Goal: Information Seeking & Learning: Check status

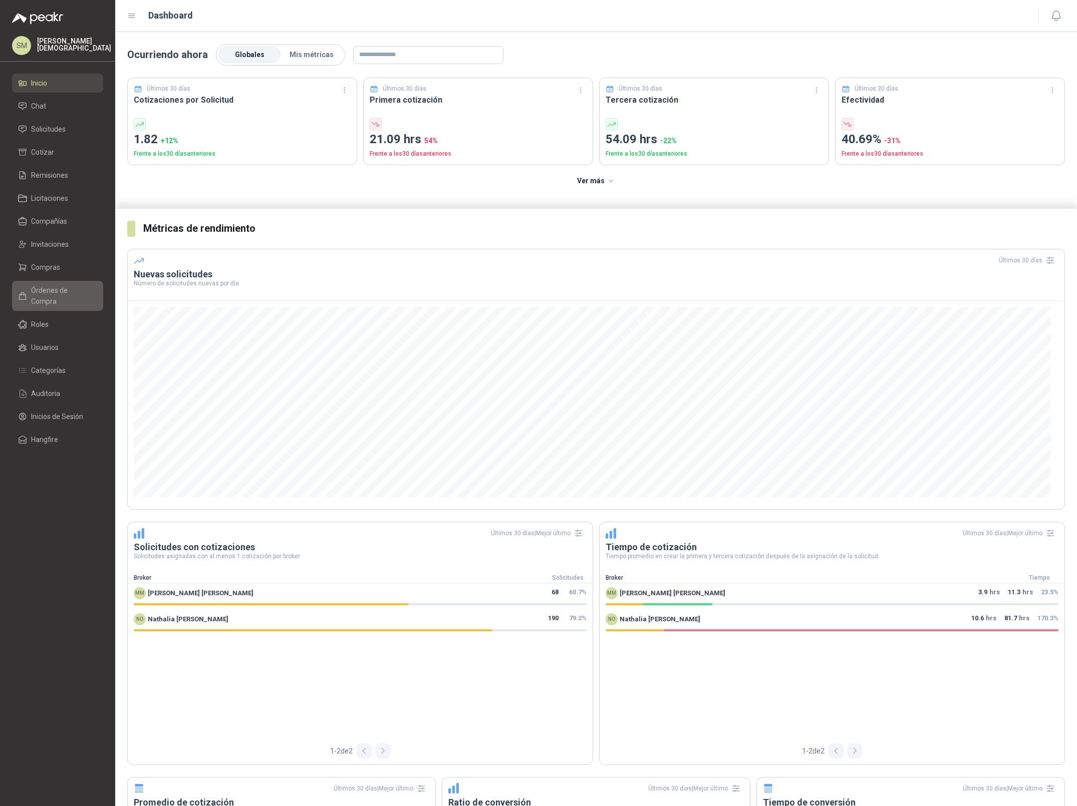
click at [53, 290] on span "Órdenes de Compra" at bounding box center [62, 296] width 63 height 22
click at [54, 127] on span "Solicitudes" at bounding box center [48, 129] width 35 height 11
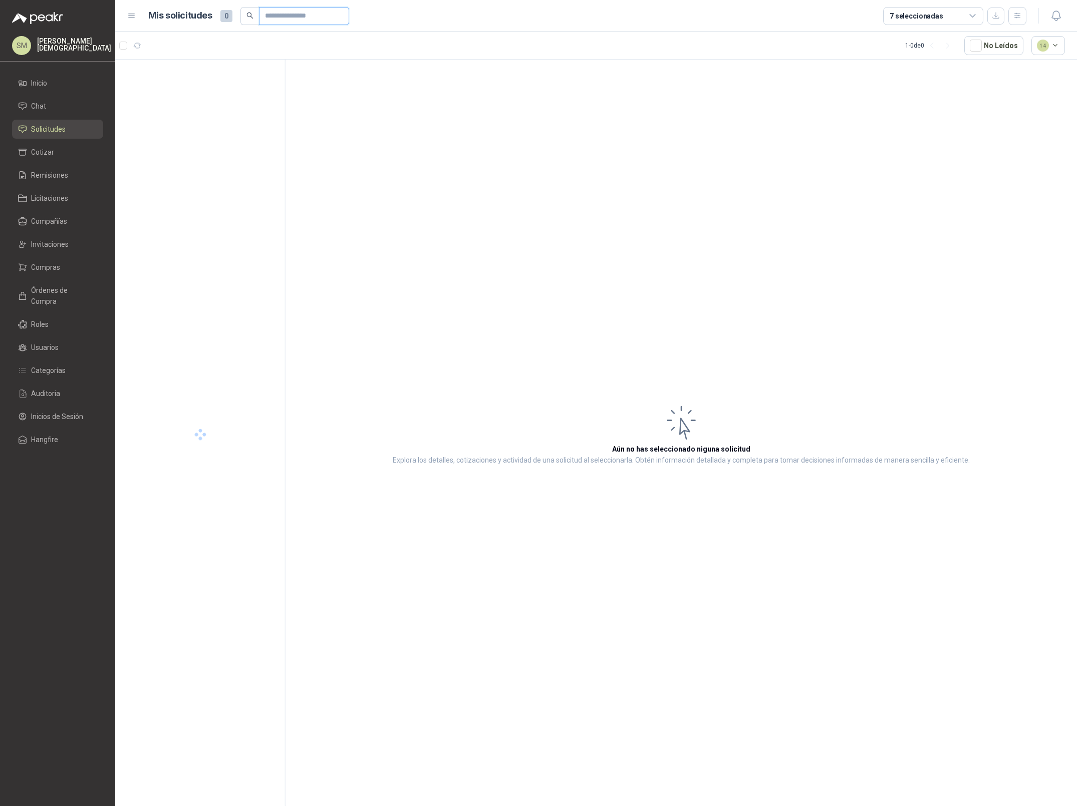
click at [287, 17] on input "text" at bounding box center [300, 16] width 70 height 17
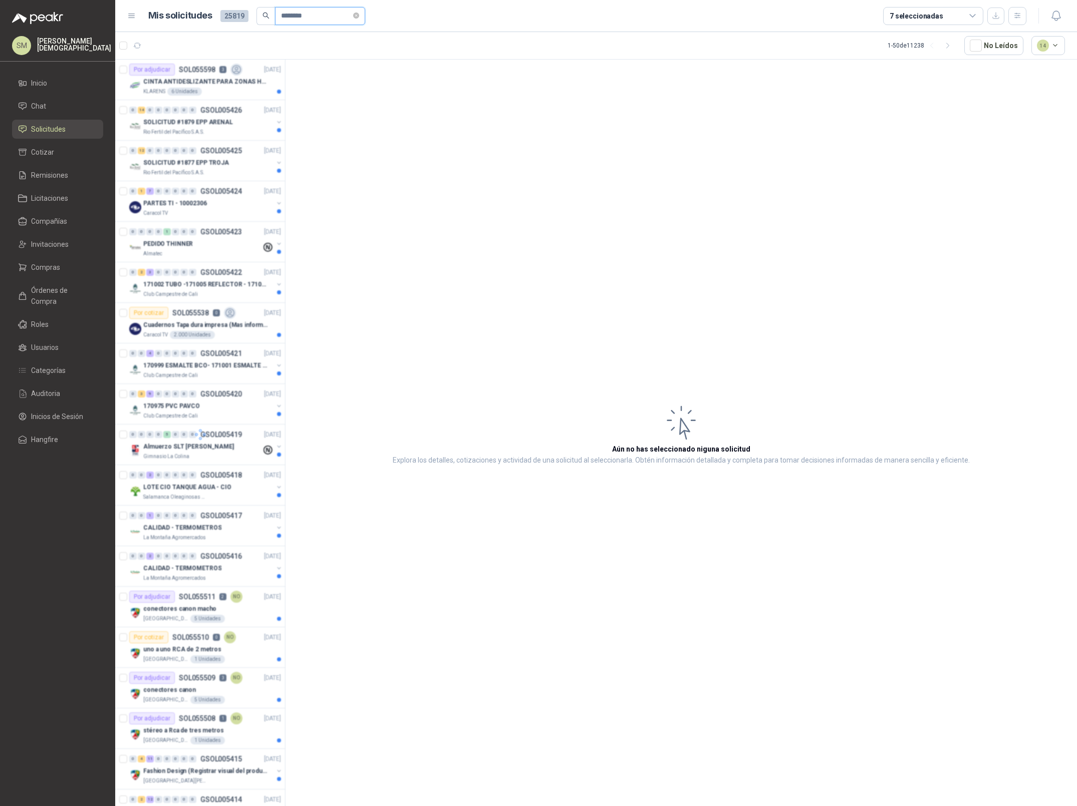
click at [292, 17] on input "********" at bounding box center [316, 16] width 70 height 17
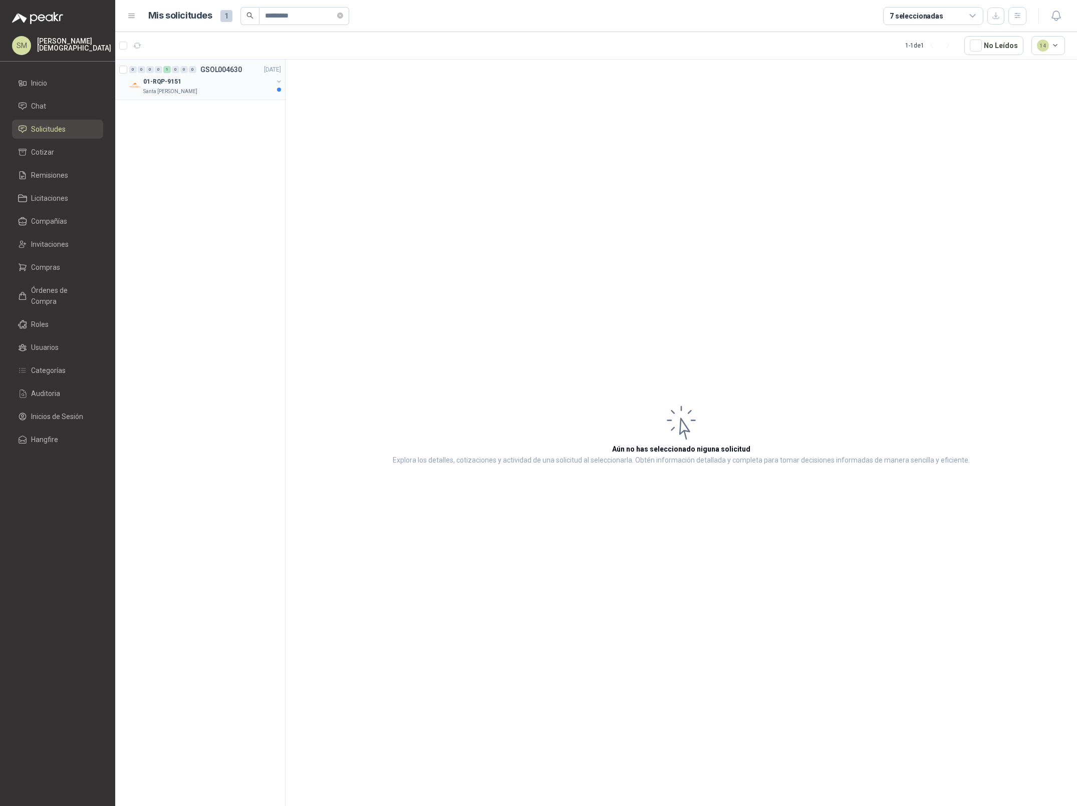
click at [224, 88] on div "Santa Anita Napoles" at bounding box center [208, 92] width 130 height 8
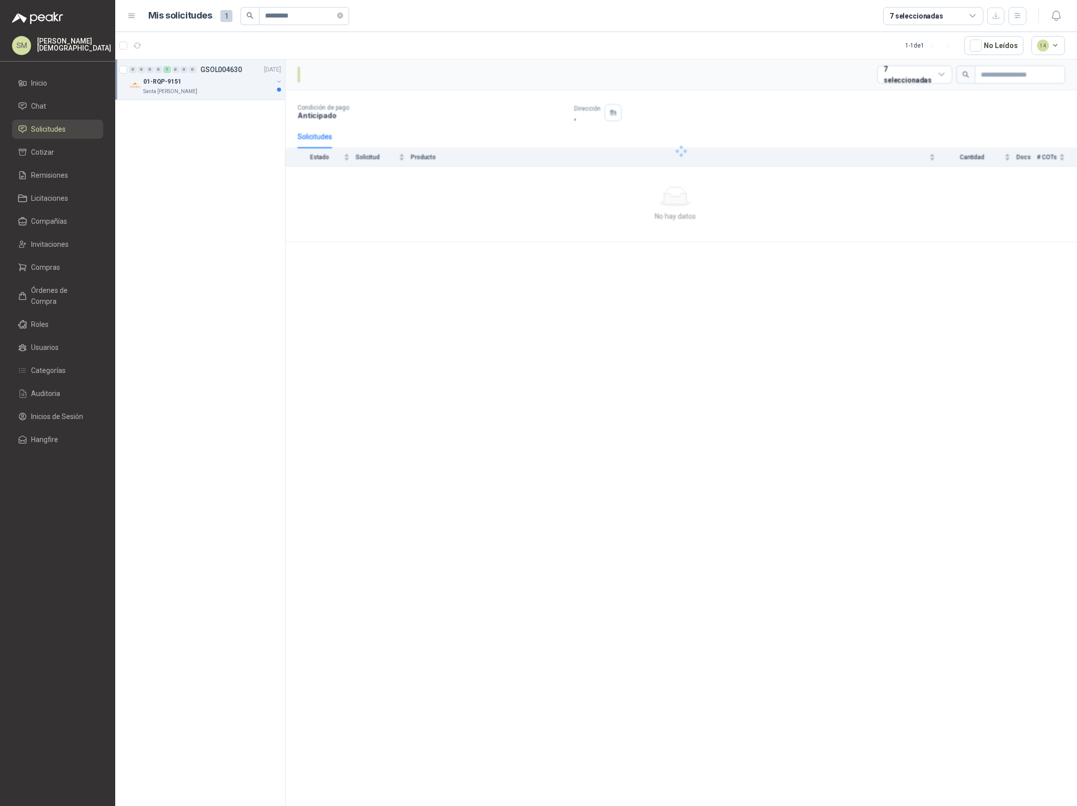
click at [230, 89] on div "Santa Anita Napoles" at bounding box center [208, 92] width 130 height 8
click at [221, 128] on div "2439 | NYLON GUADAÑA" at bounding box center [210, 122] width 141 height 12
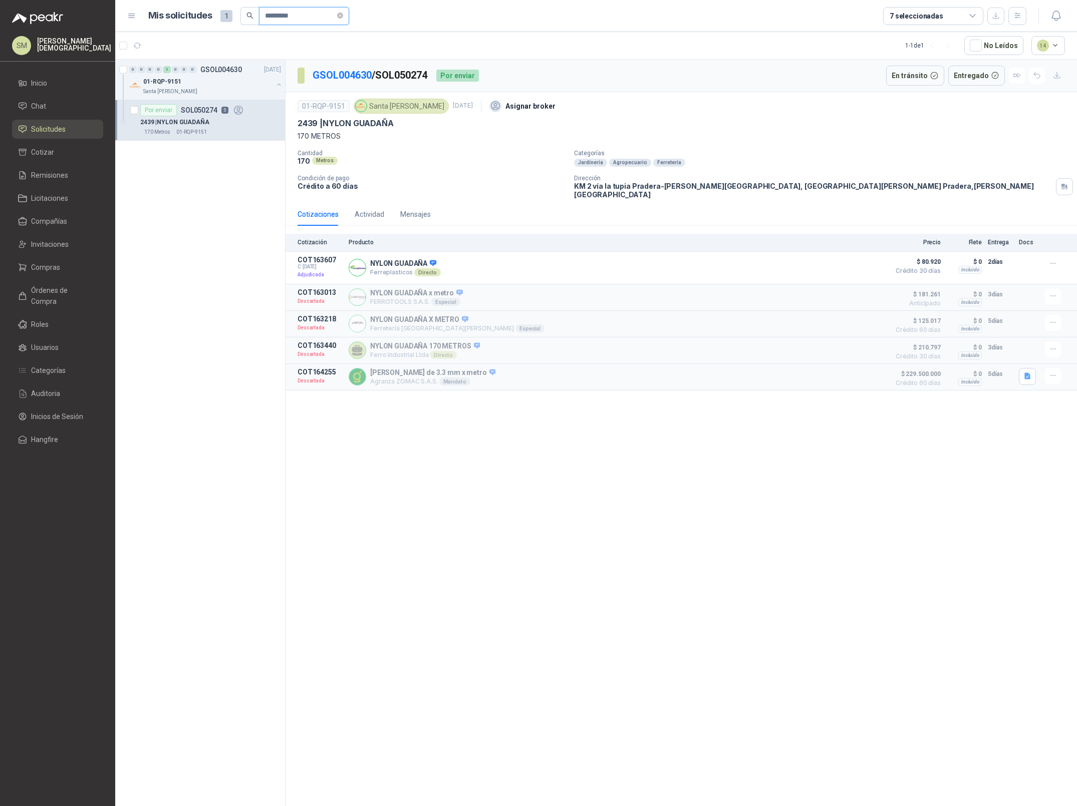
drag, startPoint x: 281, startPoint y: 18, endPoint x: 323, endPoint y: 18, distance: 41.1
click at [323, 18] on input "*********" at bounding box center [300, 16] width 70 height 17
click at [219, 80] on p "SOLICITUD DE COMPRA 2219" at bounding box center [185, 82] width 84 height 10
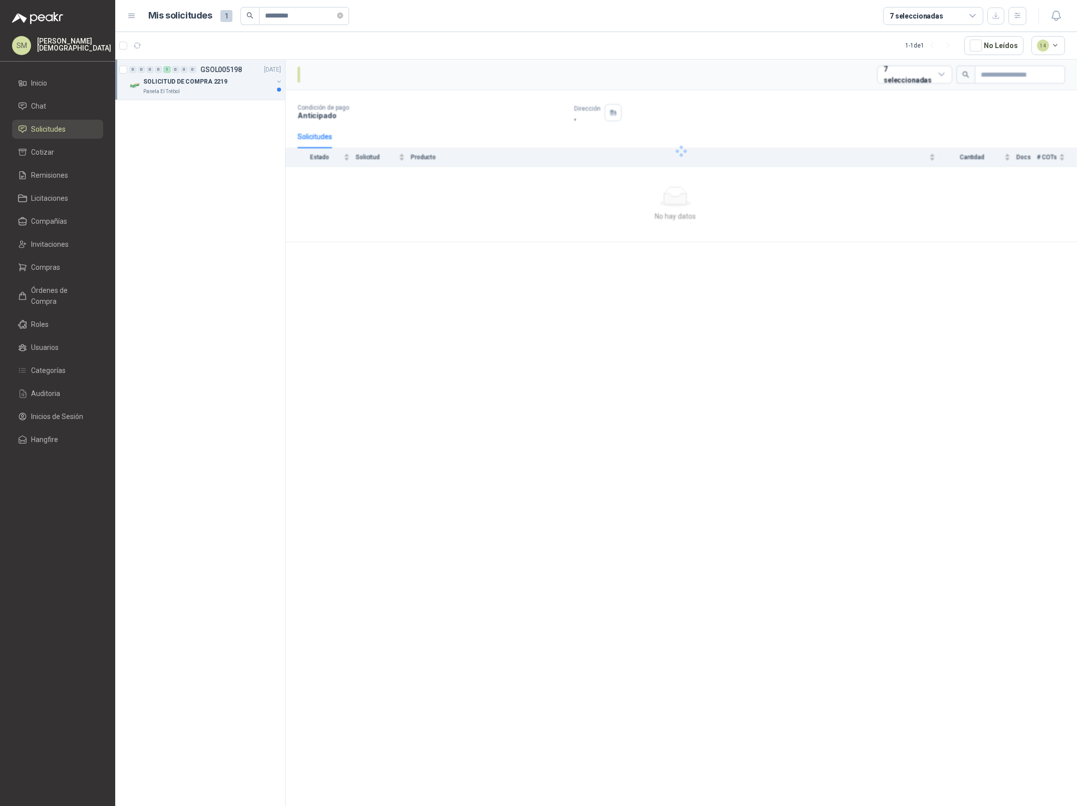
click at [235, 85] on div "SOLICITUD DE COMPRA 2219" at bounding box center [208, 82] width 130 height 12
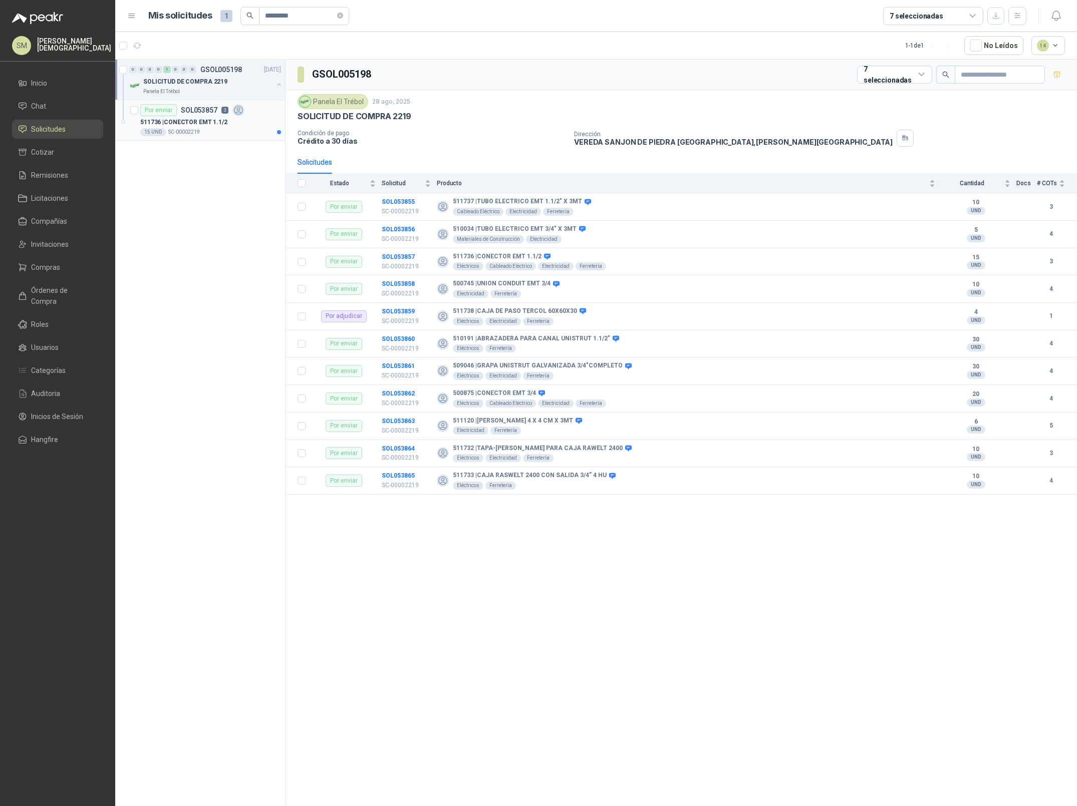
click at [221, 119] on p "511736 | CONECTOR EMT 1.1/2" at bounding box center [183, 123] width 87 height 10
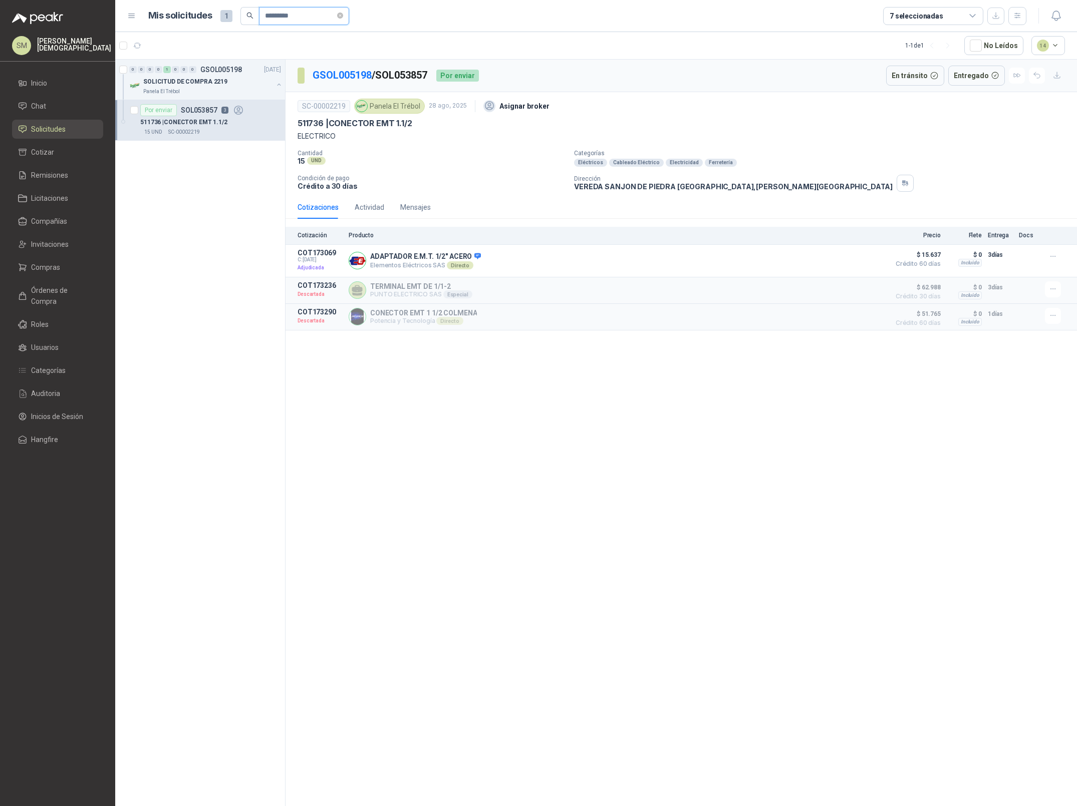
click at [303, 14] on input "*********" at bounding box center [300, 16] width 70 height 17
paste input "text"
click at [220, 98] on div "0 0 0 0 1 0 0 0 GSOL004165 17/06/25 19-RQU-200 Santa Anita Napoles" at bounding box center [200, 80] width 170 height 41
click at [216, 90] on div "Santa Anita Napoles" at bounding box center [208, 92] width 130 height 8
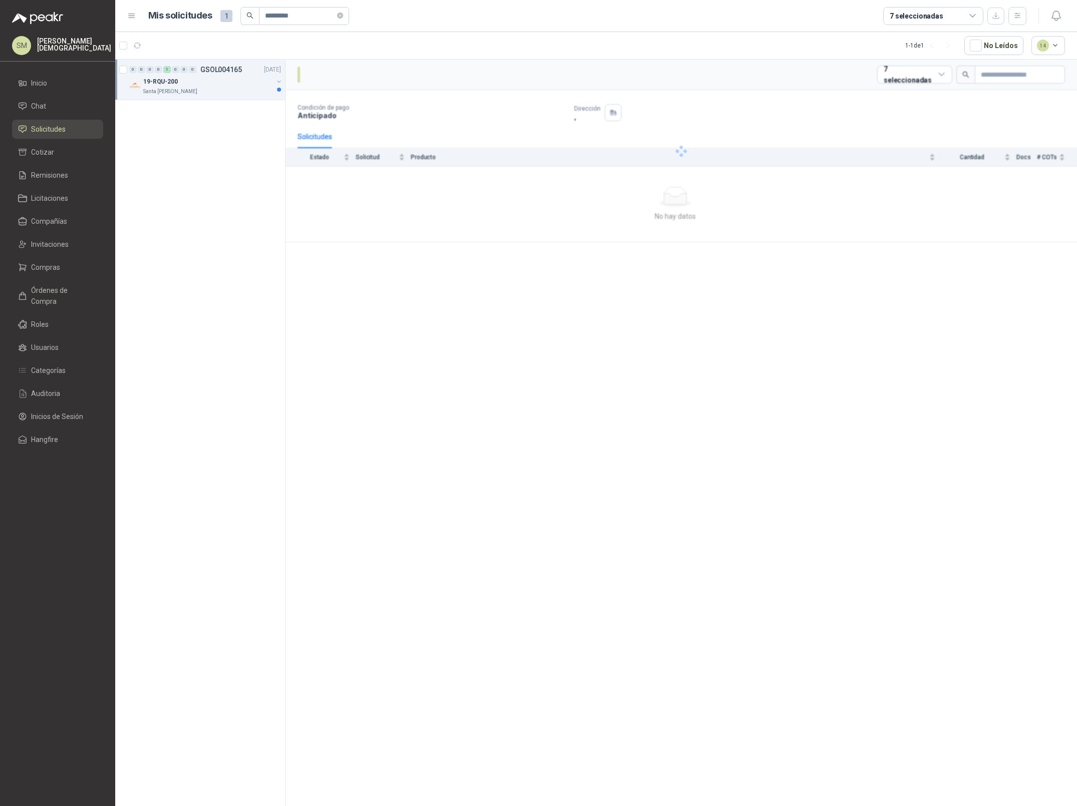
click at [231, 93] on div "Santa Anita Napoles" at bounding box center [208, 92] width 130 height 8
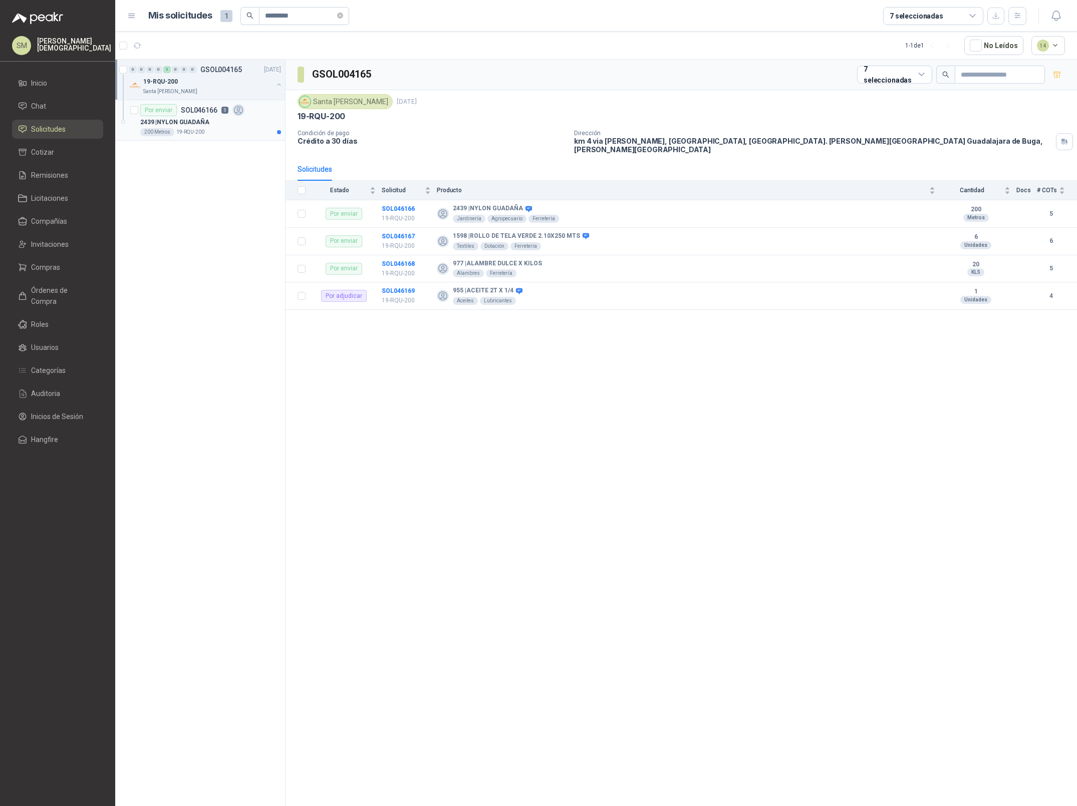
click at [197, 132] on p "19-RQU-200" at bounding box center [190, 132] width 28 height 8
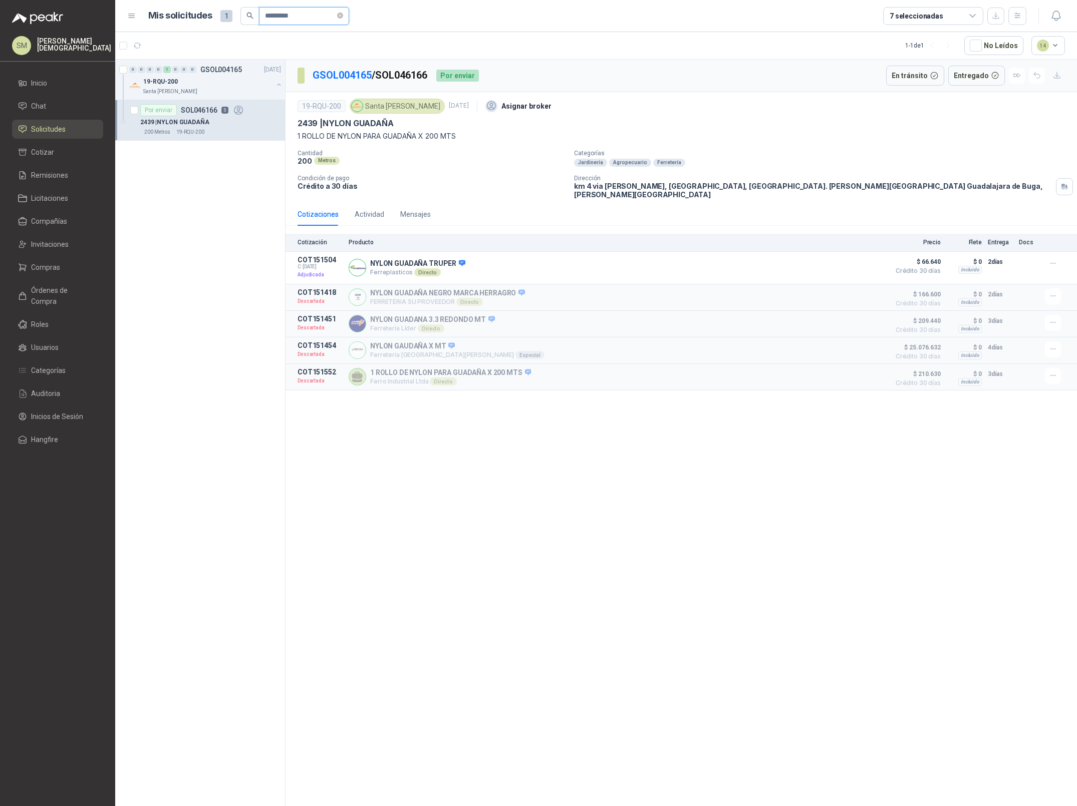
click at [310, 13] on input "*********" at bounding box center [300, 16] width 70 height 17
paste input "text"
click at [197, 86] on div "12-RQP-679" at bounding box center [208, 82] width 130 height 12
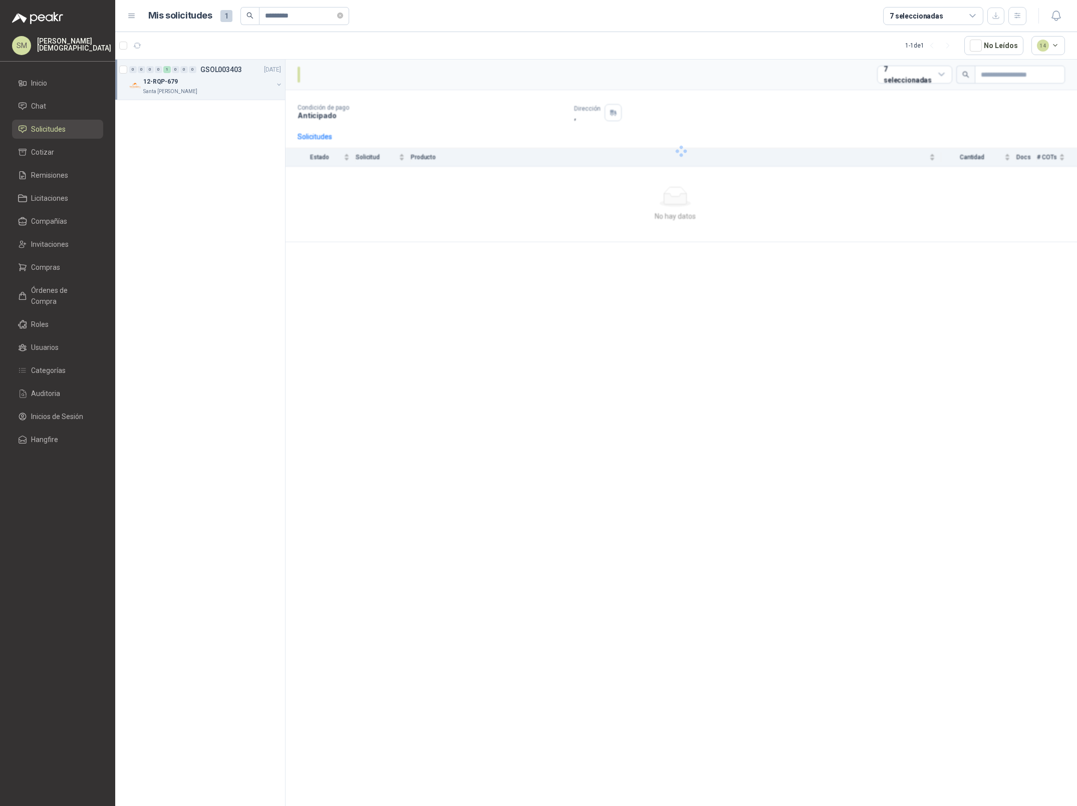
click at [196, 86] on div "12-RQP-679" at bounding box center [208, 82] width 130 height 12
click at [199, 130] on p "12-RQP-679" at bounding box center [197, 132] width 28 height 8
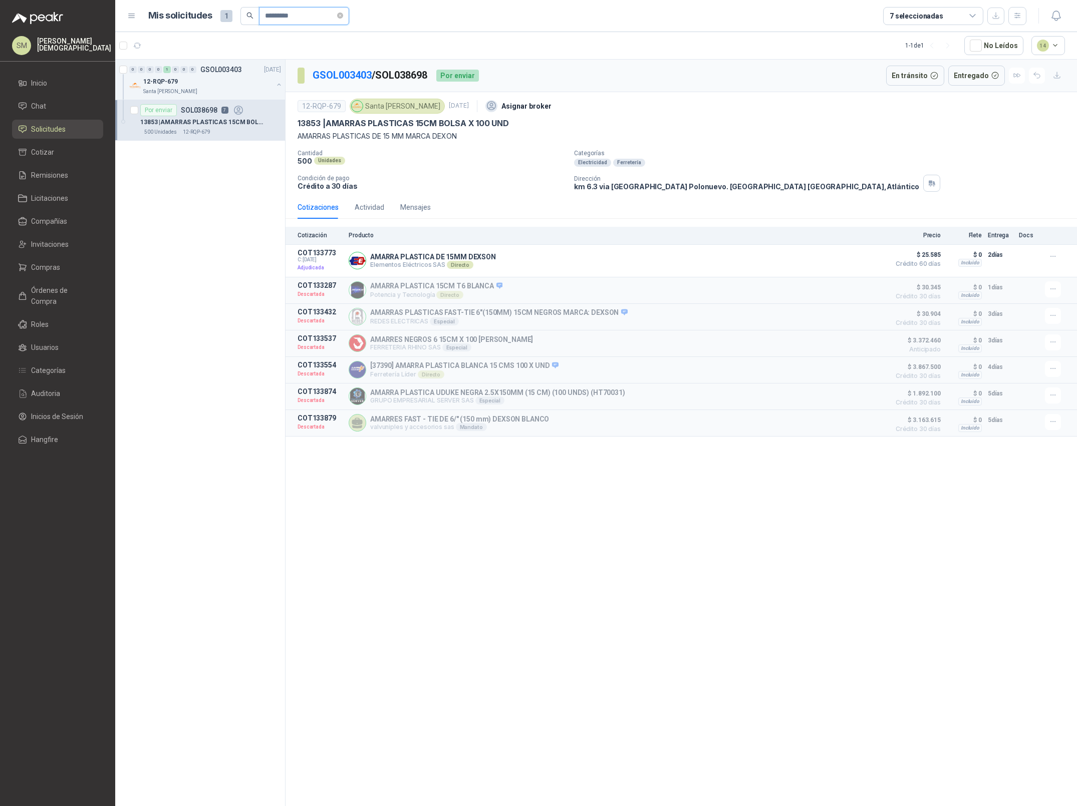
click at [302, 16] on input "*********" at bounding box center [300, 16] width 70 height 17
paste input "text"
click at [234, 76] on div "01-RQL-2835" at bounding box center [208, 82] width 130 height 12
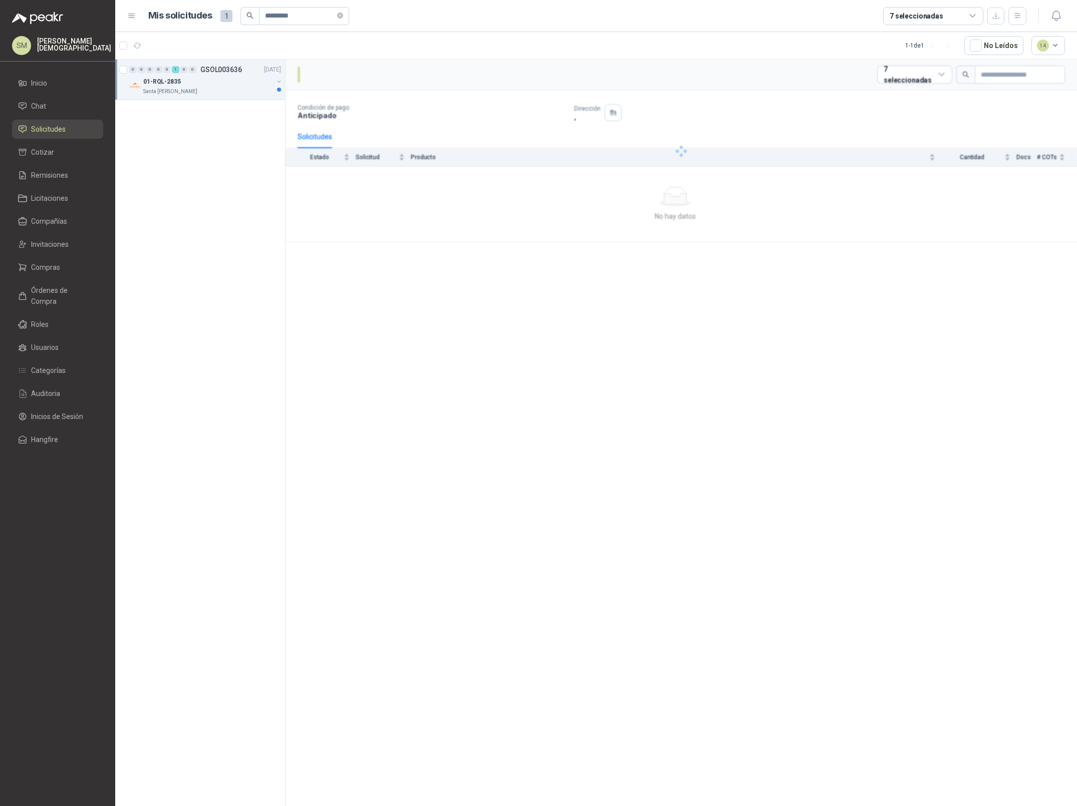
click at [229, 86] on div "01-RQL-2835" at bounding box center [208, 82] width 130 height 12
click at [207, 126] on p "5917 | MOTOTOOL STANLEY 1.1/2" at bounding box center [198, 123] width 117 height 10
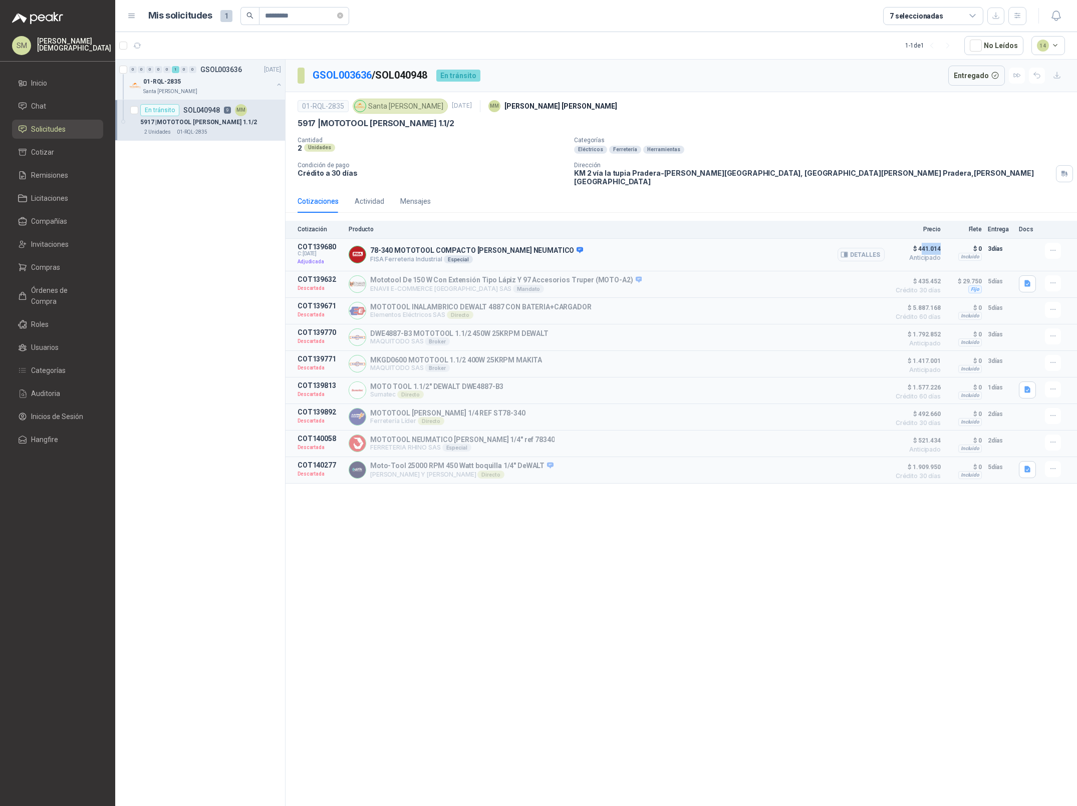
drag, startPoint x: 922, startPoint y: 240, endPoint x: 942, endPoint y: 243, distance: 19.7
click at [942, 243] on article "COT139680 C: 02/05/2025 Adjudicada 78-340 MOTOTOOL COMPACTO STANLEY NEUMATICO F…" at bounding box center [680, 255] width 791 height 33
click at [412, 76] on p "GSOL003636 / SOL040948" at bounding box center [371, 76] width 116 height 16
copy p "SOL040948"
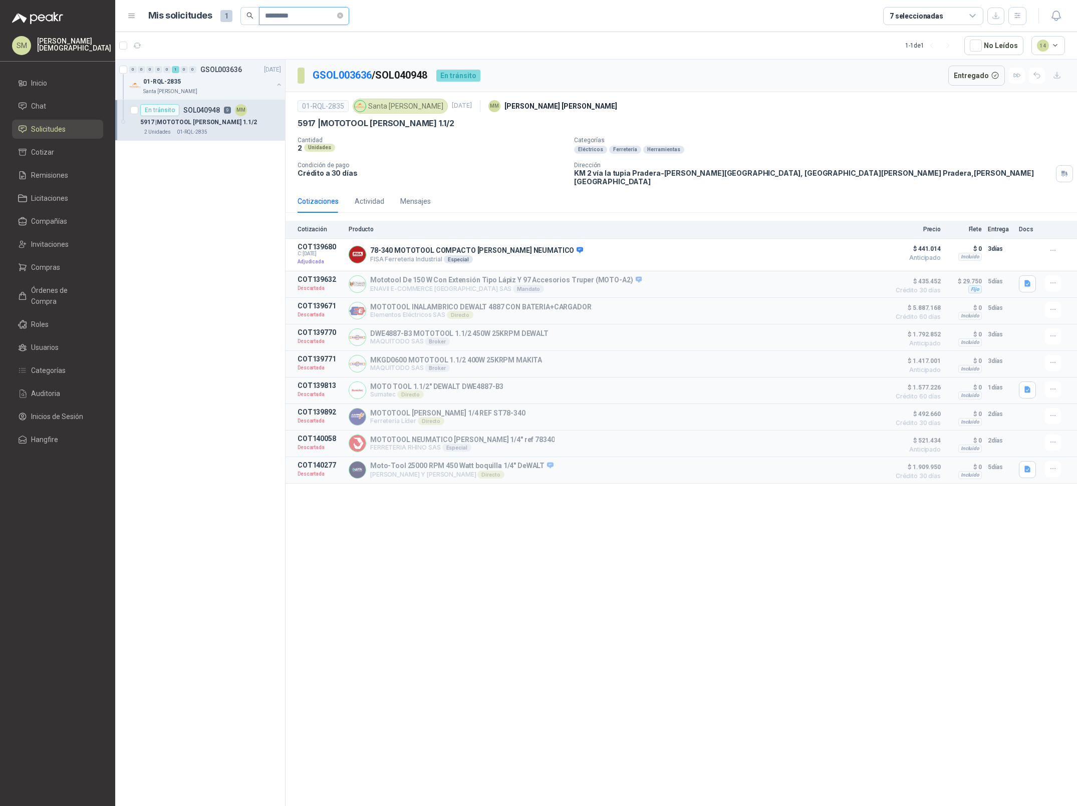
click at [304, 14] on input "*********" at bounding box center [300, 16] width 70 height 17
paste input "text"
click at [210, 88] on div "Santa Anita Napoles" at bounding box center [208, 92] width 130 height 8
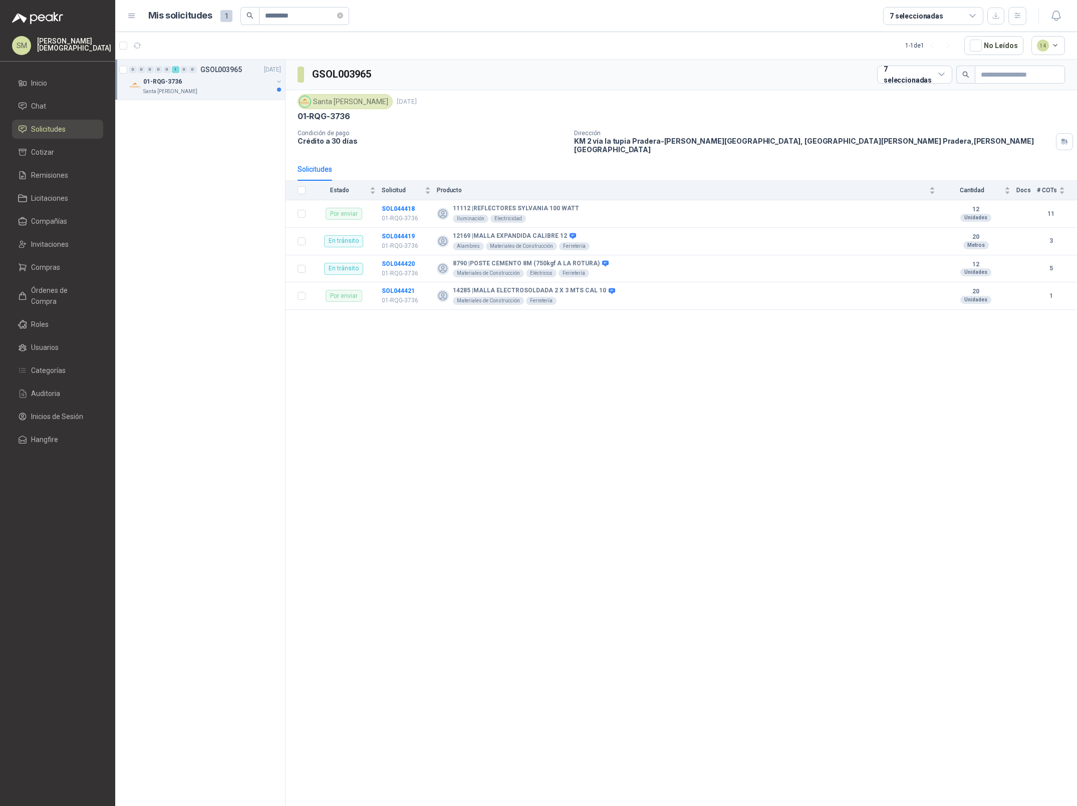
click at [223, 83] on div "01-RQG-3736" at bounding box center [208, 82] width 130 height 12
click at [207, 116] on div "En tránsito SOL044420 5" at bounding box center [193, 110] width 107 height 12
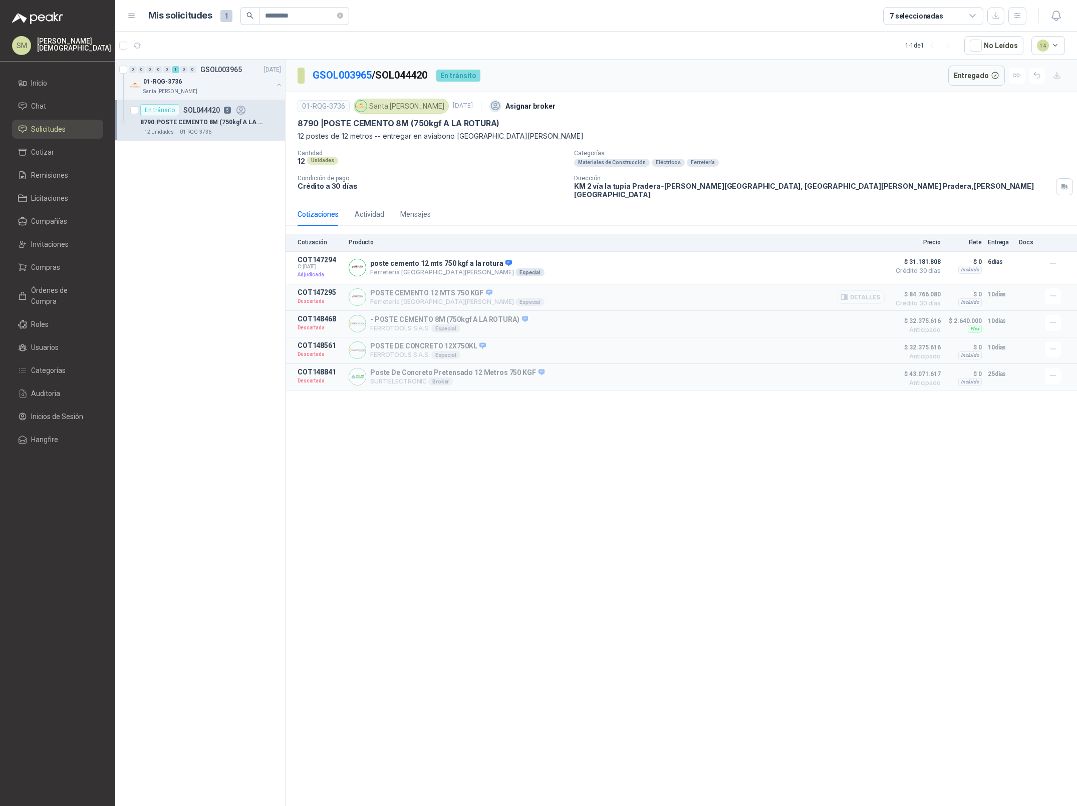
click at [870, 295] on button "Detalles" at bounding box center [860, 298] width 47 height 14
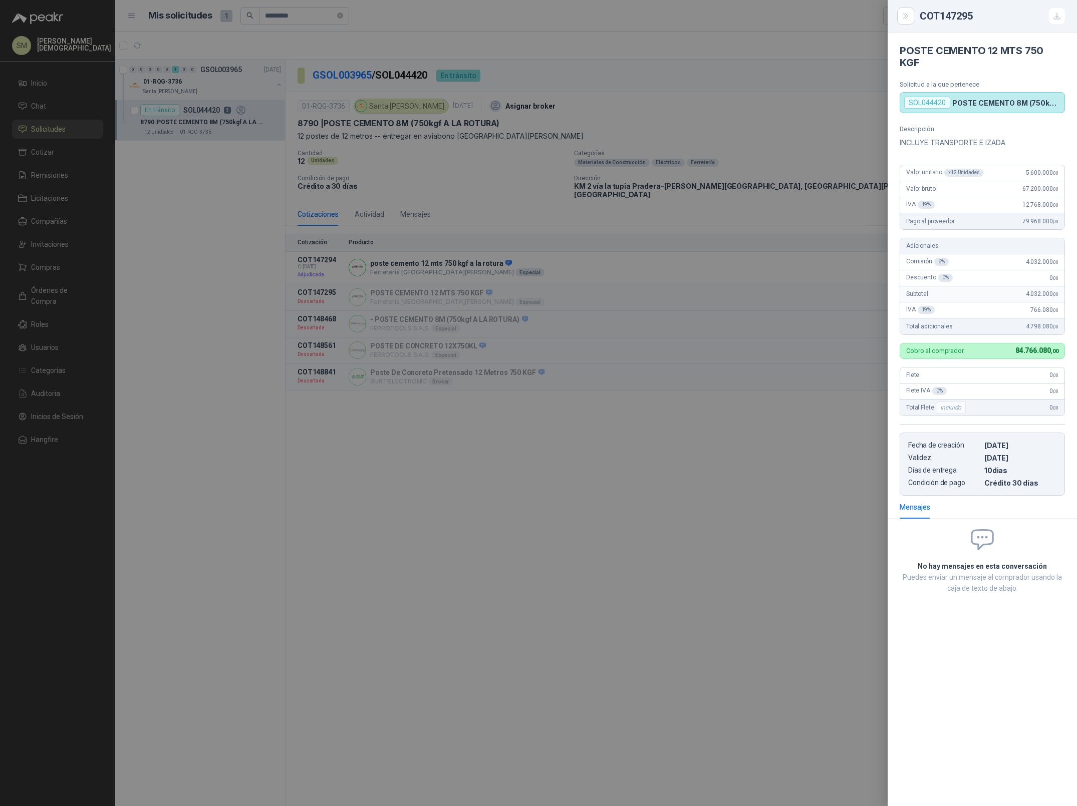
click at [840, 314] on div at bounding box center [538, 403] width 1077 height 806
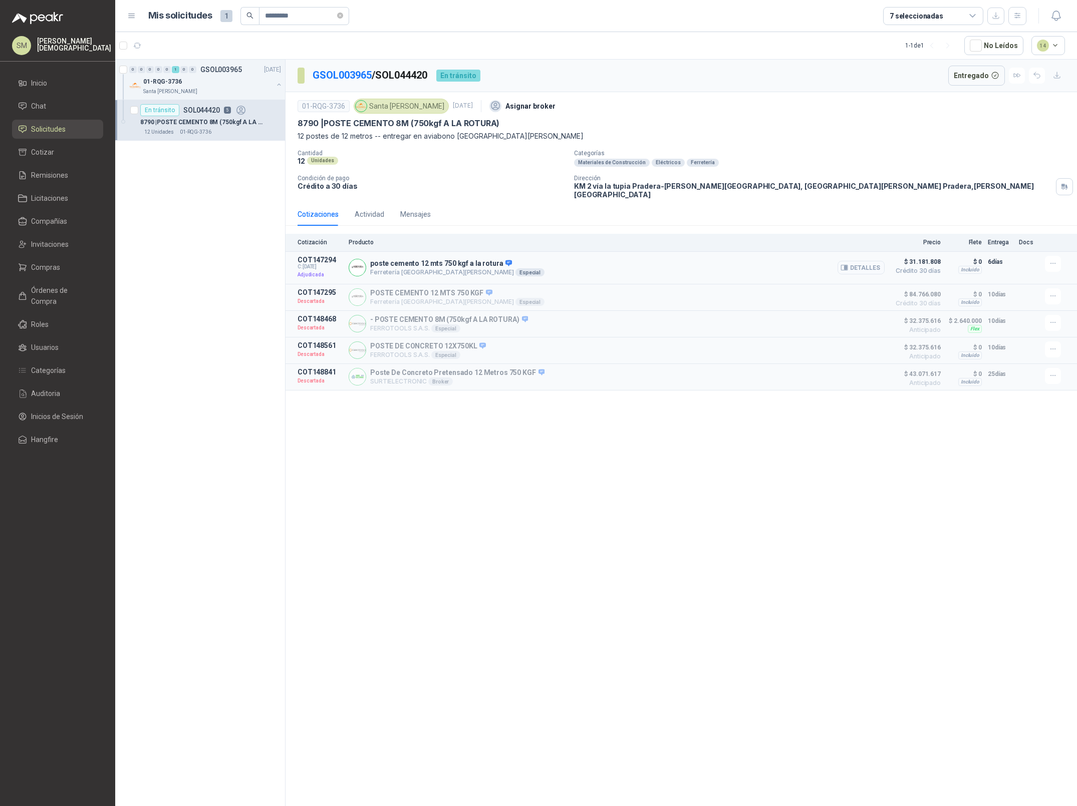
click at [871, 261] on button "Detalles" at bounding box center [860, 268] width 47 height 14
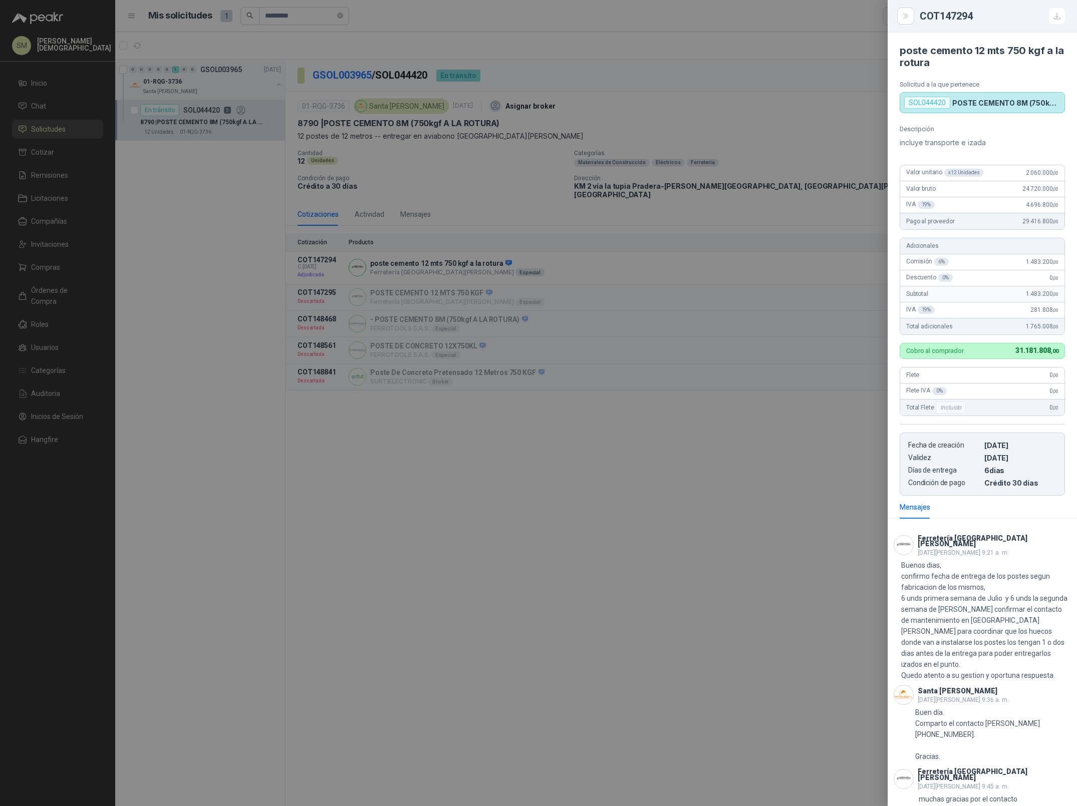
click at [770, 350] on div at bounding box center [538, 403] width 1077 height 806
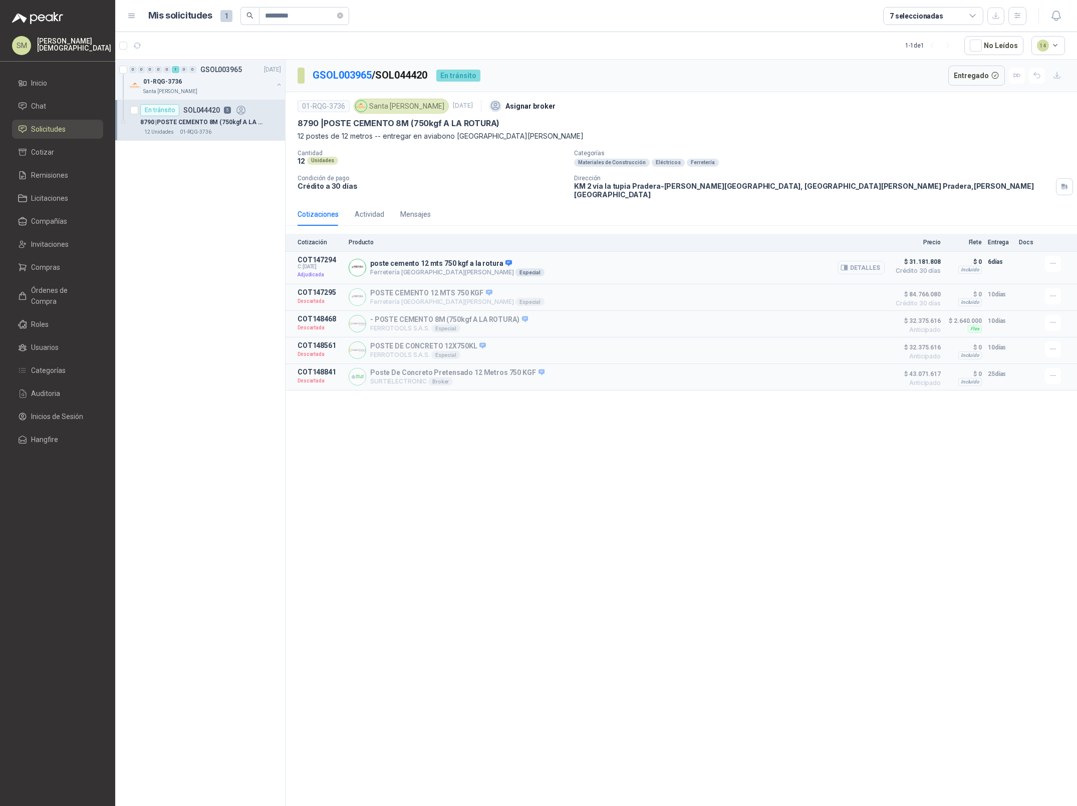
click at [854, 262] on button "Detalles" at bounding box center [860, 268] width 47 height 14
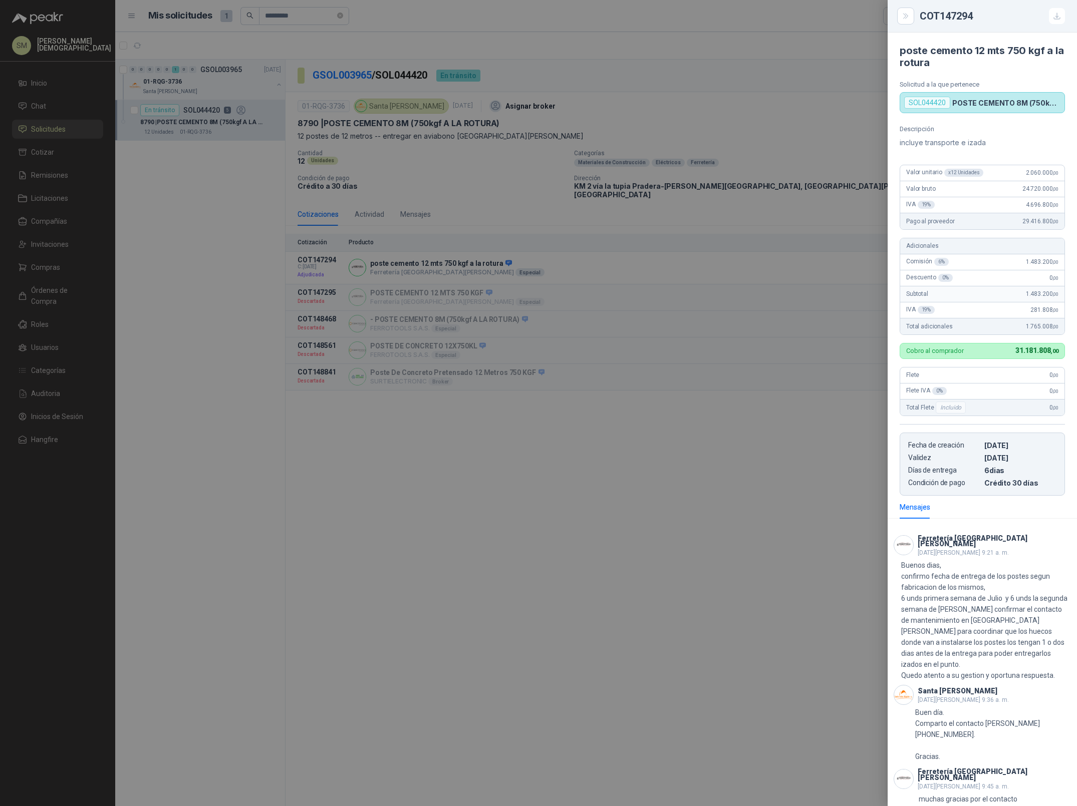
click at [679, 311] on div at bounding box center [538, 403] width 1077 height 806
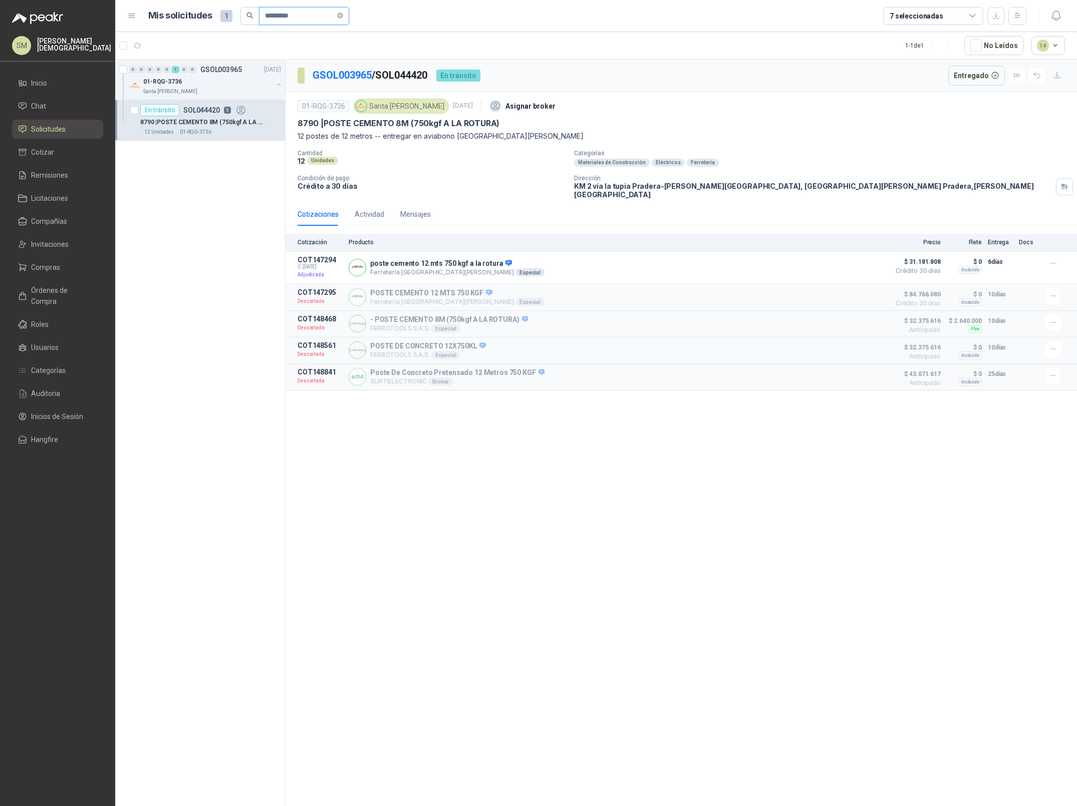
click at [292, 18] on input "*********" at bounding box center [300, 16] width 70 height 17
paste input "text"
type input "*********"
click at [192, 92] on div "4 Unidades" at bounding box center [196, 92] width 35 height 8
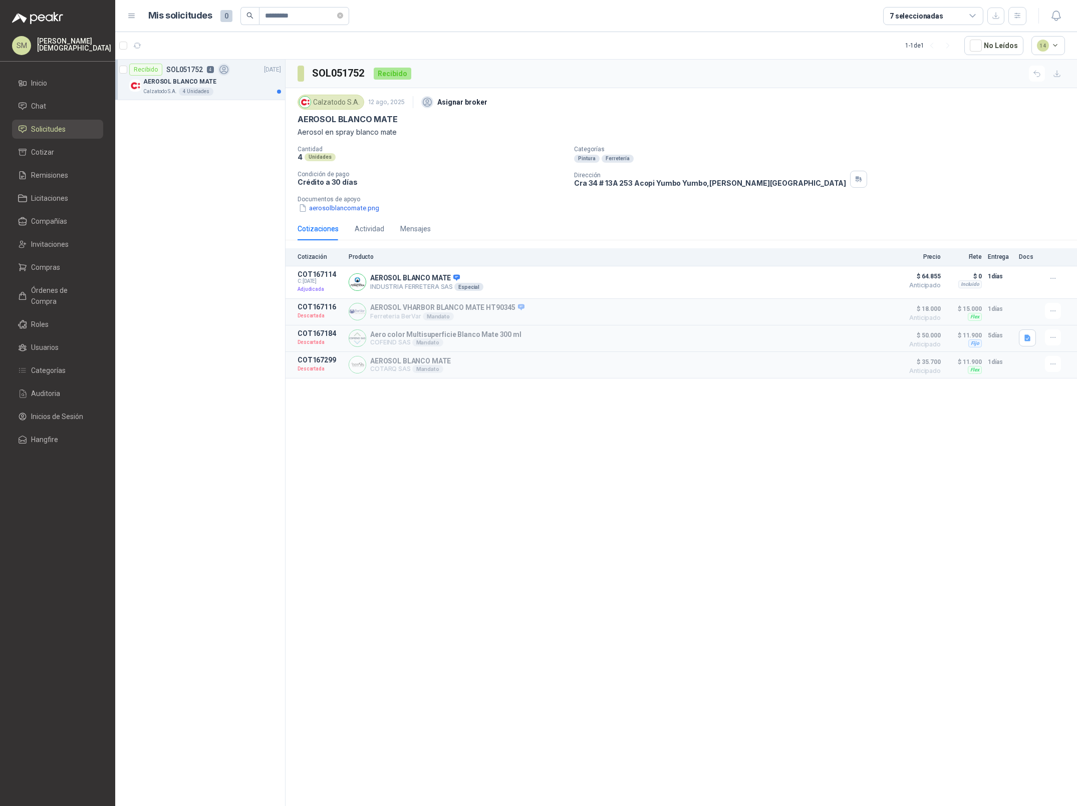
click at [236, 85] on div "AEROSOL BLANCO MATE" at bounding box center [212, 82] width 138 height 12
click at [226, 91] on div "Calzatodo S.A. 4 Unidades" at bounding box center [212, 92] width 138 height 8
click at [865, 280] on button "Detalles" at bounding box center [860, 282] width 47 height 14
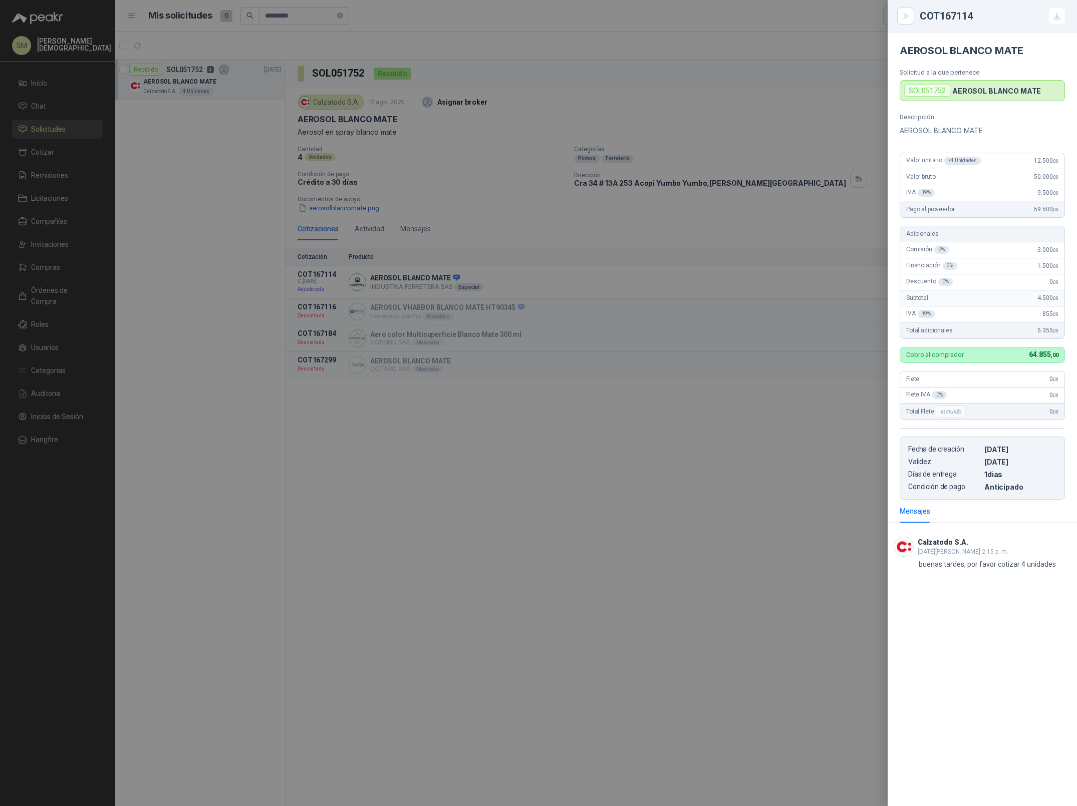
click at [414, 45] on div at bounding box center [538, 403] width 1077 height 806
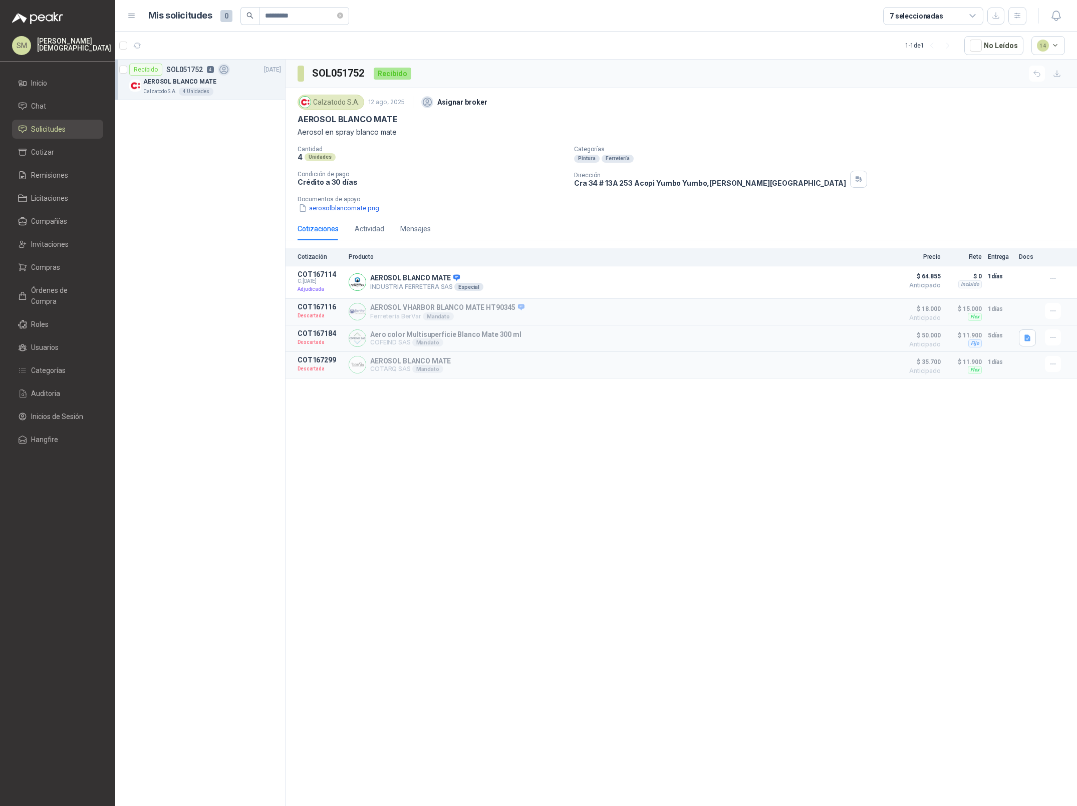
click at [349, 74] on h3 "SOL051752" at bounding box center [339, 74] width 54 height 16
copy h3 "SOL051752"
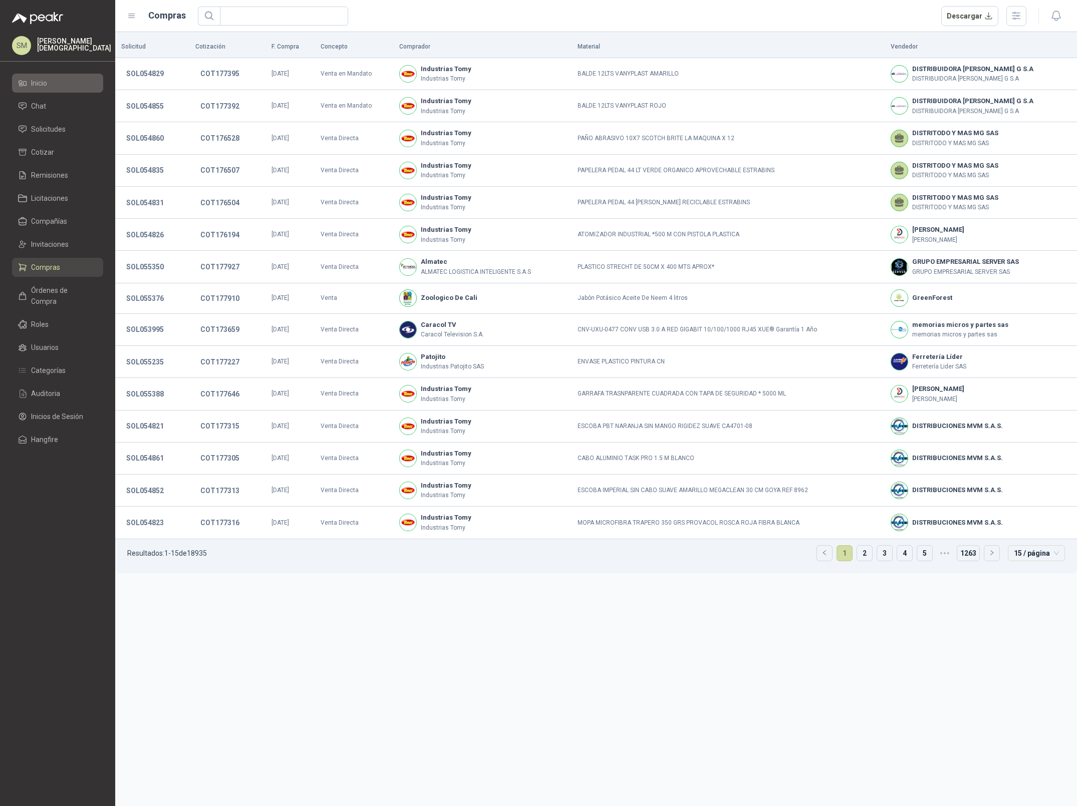
click at [52, 83] on li "Inicio" at bounding box center [57, 83] width 79 height 11
